Goal: Information Seeking & Learning: Learn about a topic

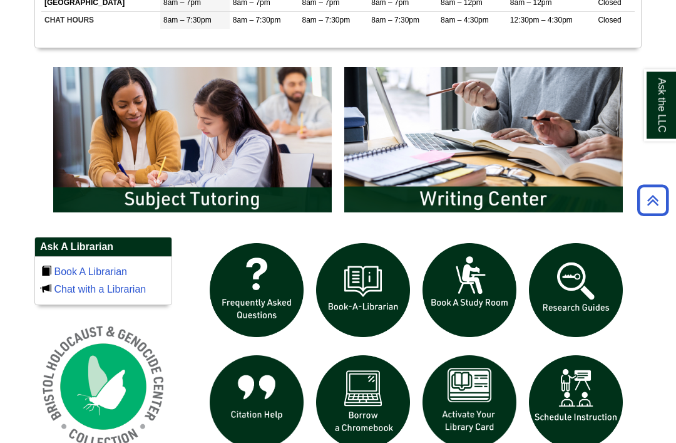
scroll to position [640, 0]
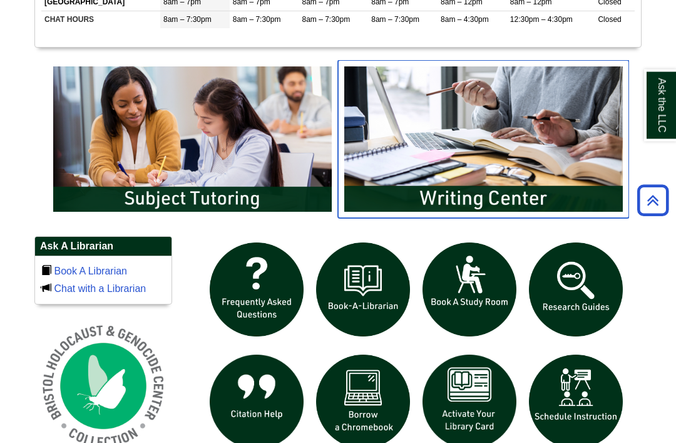
click at [560, 217] on img "slideshow" at bounding box center [483, 140] width 291 height 158
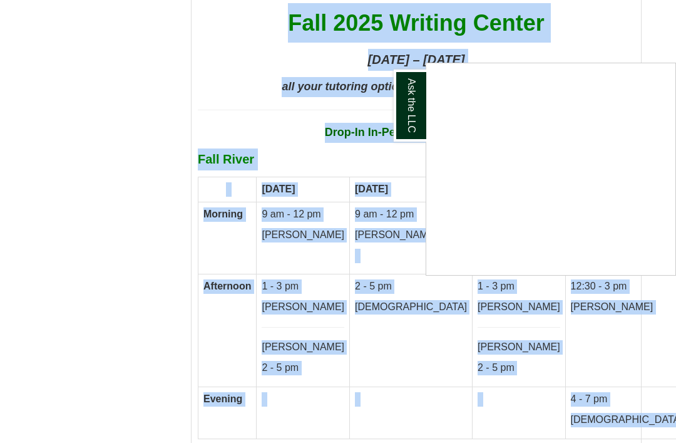
scroll to position [6978, 0]
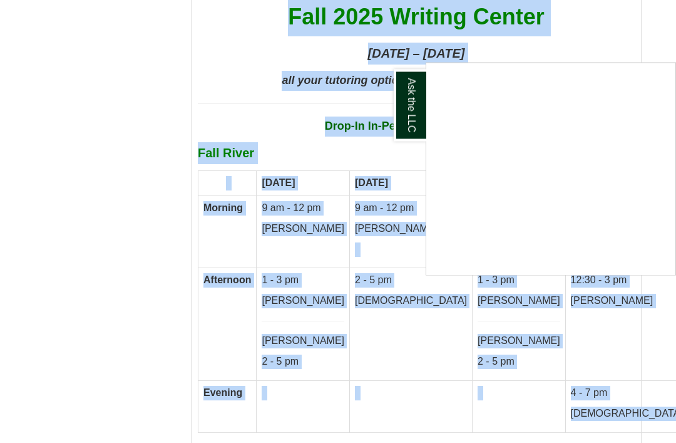
click at [391, 336] on div "Ask the LLC" at bounding box center [338, 221] width 676 height 443
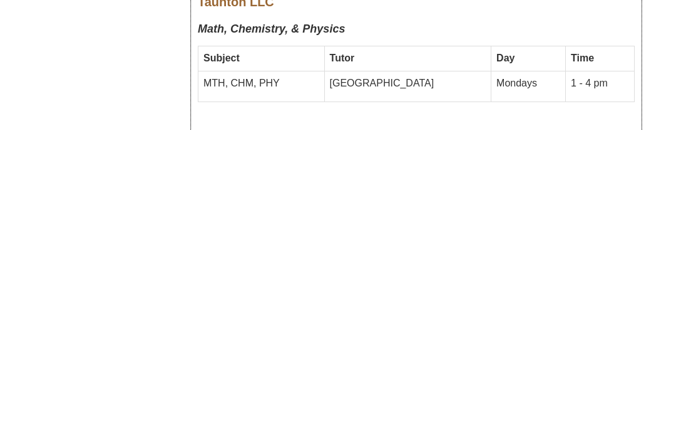
scroll to position [6378, 0]
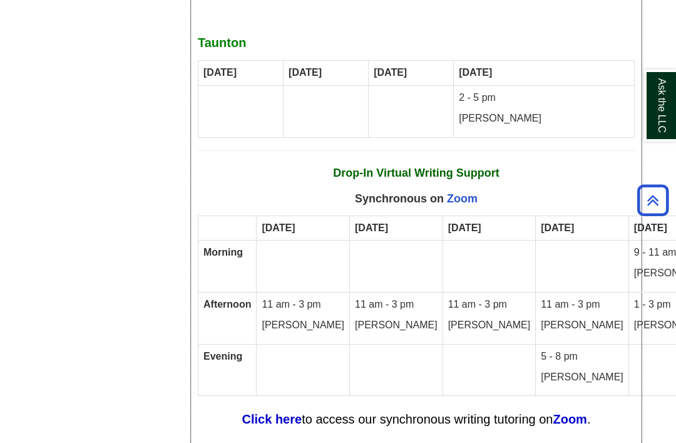
scroll to position [7765, 0]
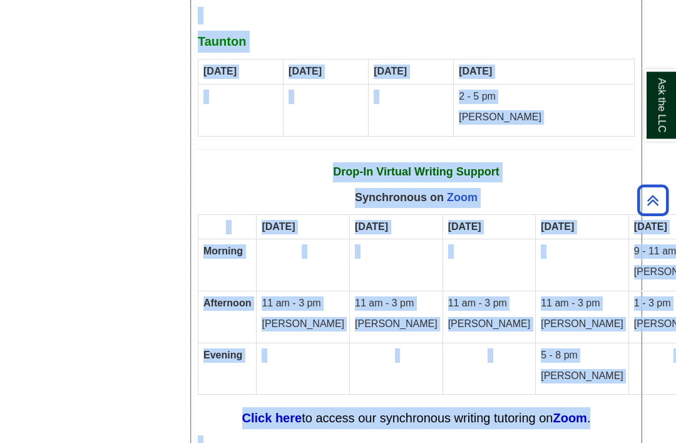
copy div "Writing Center In-Person and Virtual Schedule Fall 2025 Writing Center Septembe…"
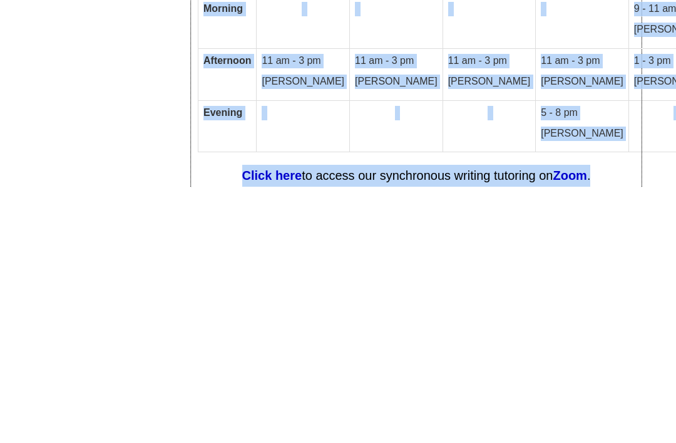
scroll to position [8008, 0]
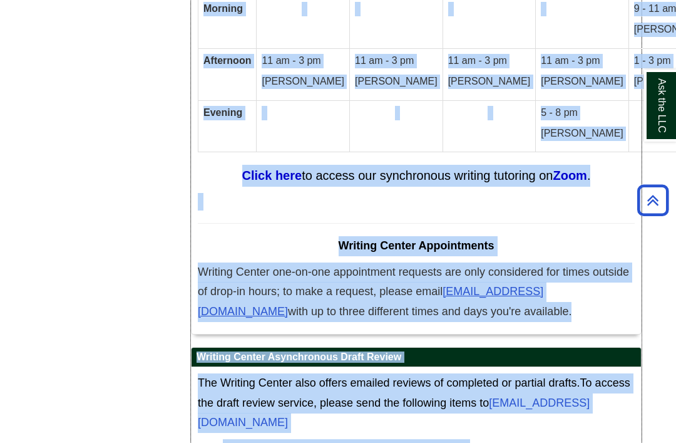
copy div "Writing Center In-Person and Virtual Schedule Fall 2025 Writing Center Septembe…"
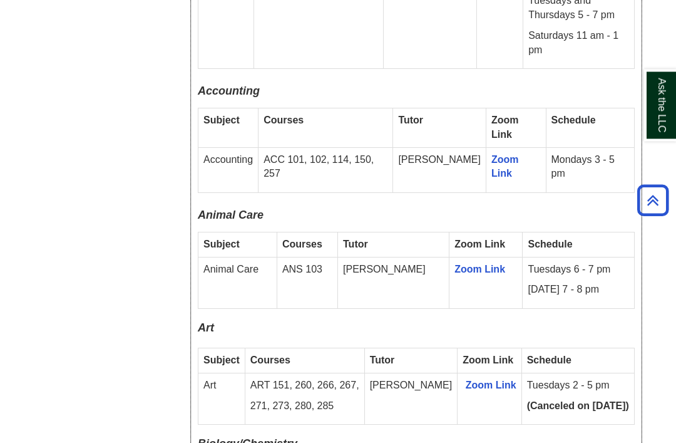
scroll to position [0, 0]
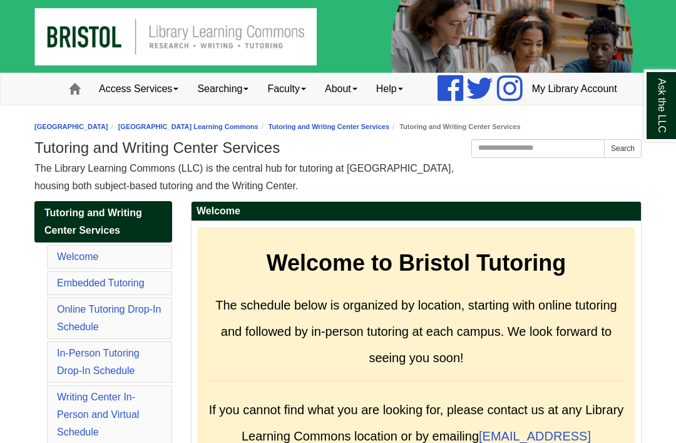
click at [73, 89] on span at bounding box center [74, 88] width 11 height 11
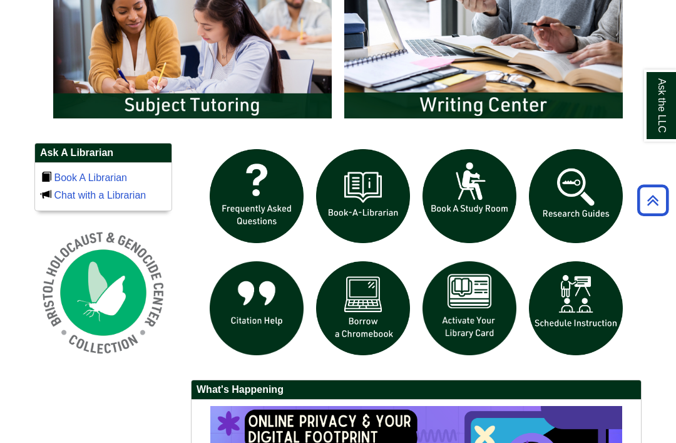
scroll to position [734, 0]
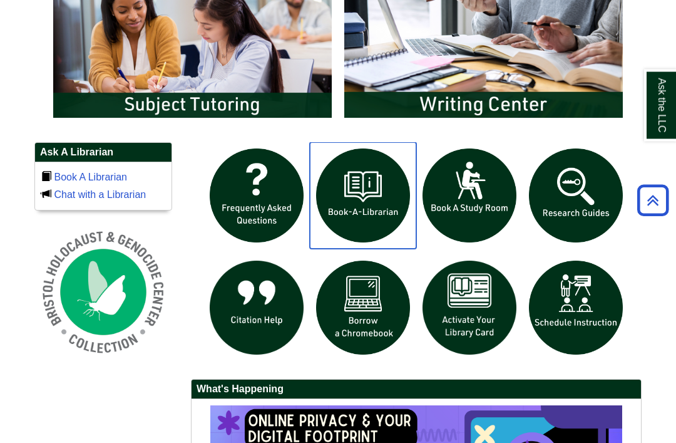
click at [385, 237] on img "slideshow" at bounding box center [363, 196] width 106 height 106
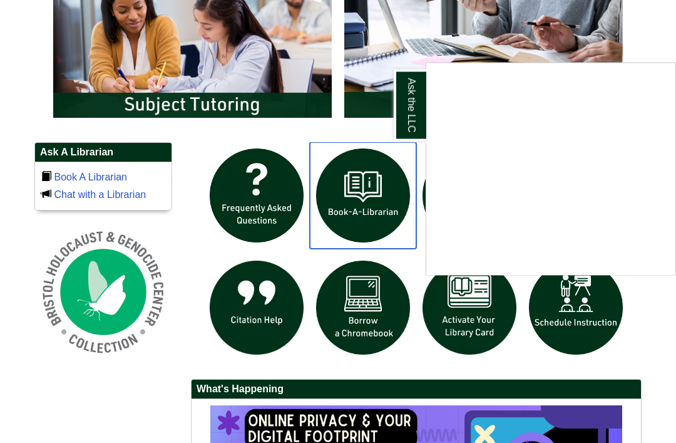
scroll to position [754, 0]
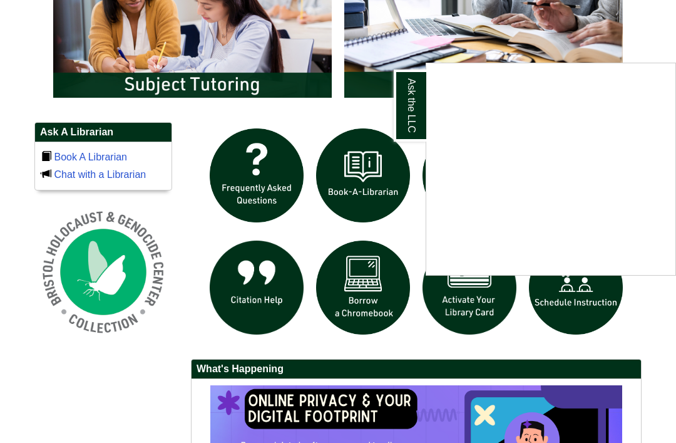
click at [412, 105] on link "Ask the LLC" at bounding box center [410, 105] width 33 height 72
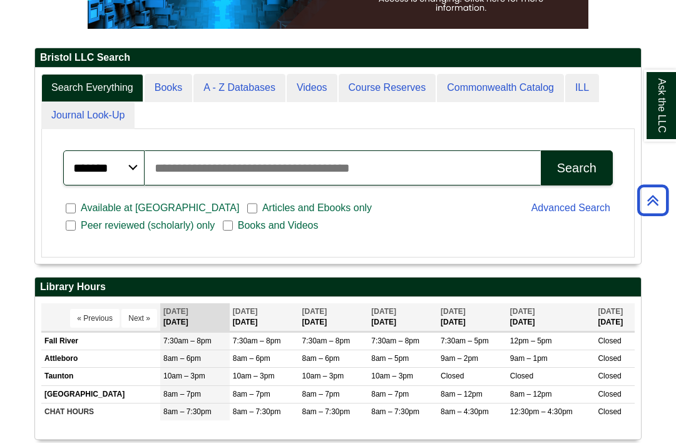
scroll to position [248, 0]
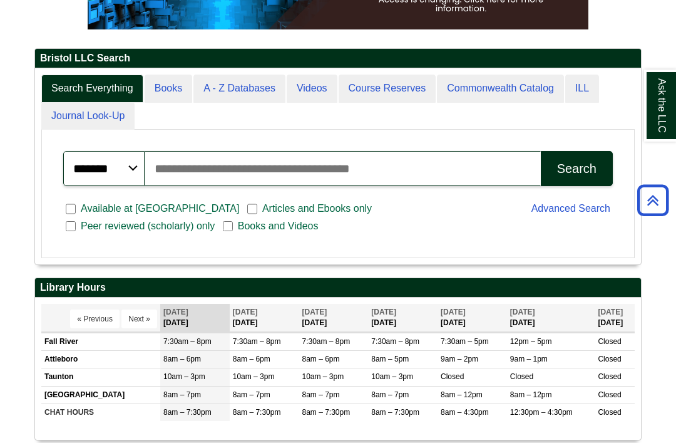
click at [553, 213] on link "Advanced Search" at bounding box center [570, 208] width 79 height 11
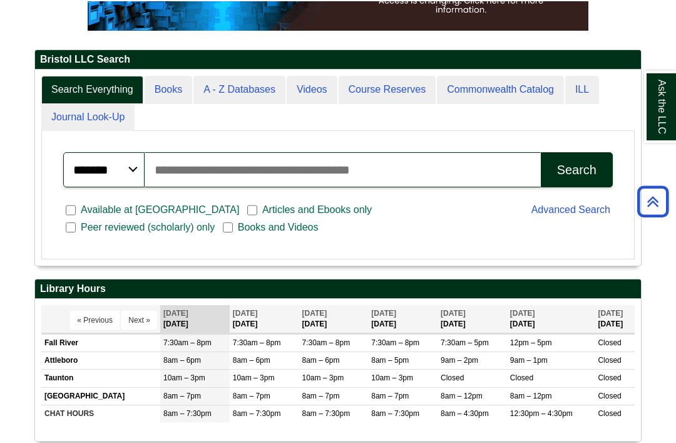
scroll to position [246, 0]
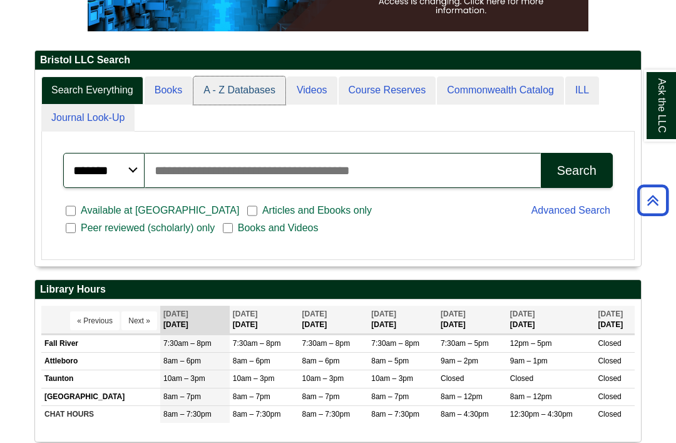
click at [270, 105] on link "A - Z Databases" at bounding box center [239, 90] width 92 height 28
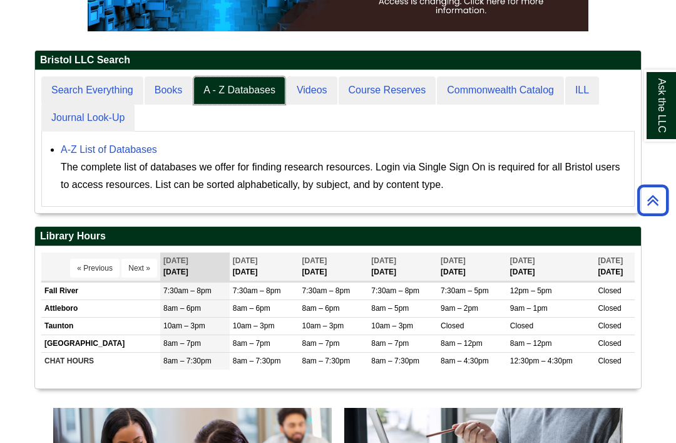
scroll to position [142, 606]
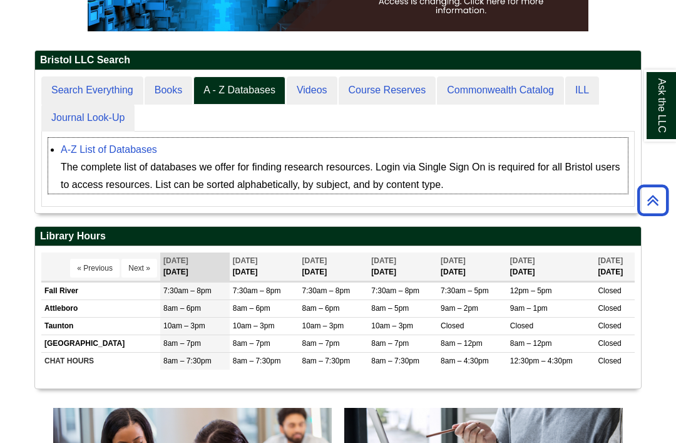
click at [148, 155] on link "A-Z List of Databases" at bounding box center [109, 149] width 96 height 11
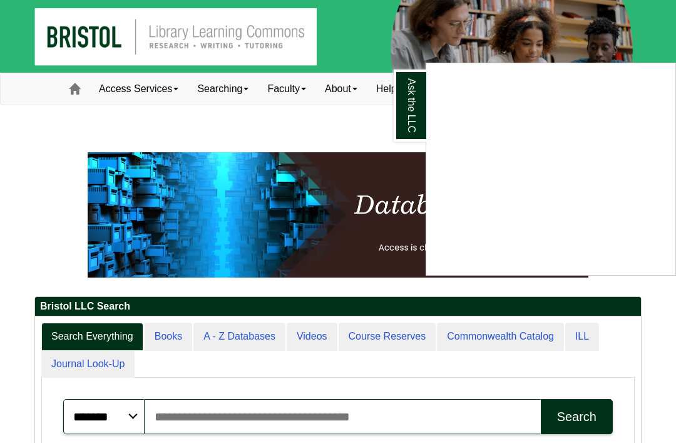
scroll to position [48, 136]
